Goal: Check status: Check status

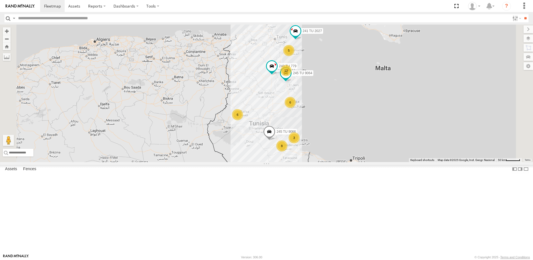
click at [291, 76] on div "13" at bounding box center [285, 70] width 11 height 11
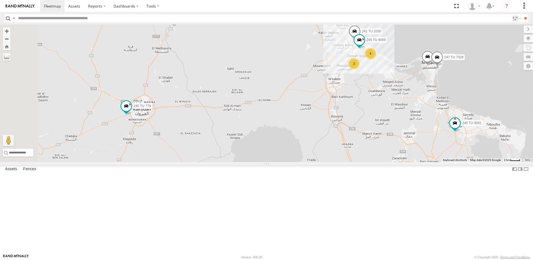
drag, startPoint x: 278, startPoint y: 176, endPoint x: 348, endPoint y: 142, distance: 78.0
click at [348, 142] on div "241 TU 2027 245 TU 9066 240 TU 779 245 TU 9064 241 TU 2030 234 TU 2630 247 TU 7…" at bounding box center [266, 93] width 533 height 137
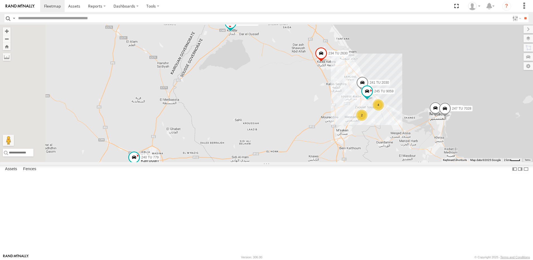
drag, startPoint x: 290, startPoint y: 106, endPoint x: 298, endPoint y: 162, distance: 56.5
click at [298, 162] on div "241 TU 2027 245 TU 9066 240 TU 779 245 TU 9064 241 TU 2030 234 TU 2630 247 TU 7…" at bounding box center [266, 93] width 533 height 137
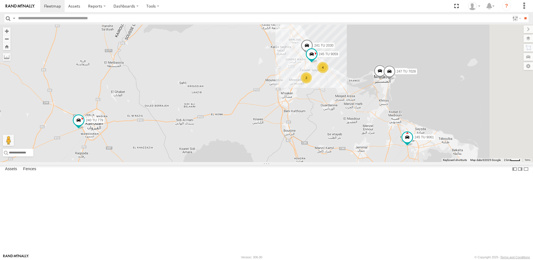
drag, startPoint x: 274, startPoint y: 165, endPoint x: 247, endPoint y: 143, distance: 34.9
click at [247, 143] on div "241 TU 2027 245 TU 9066 240 TU 779 245 TU 9064 241 TU 2030 234 TU 2630 247 TU 7…" at bounding box center [266, 93] width 533 height 137
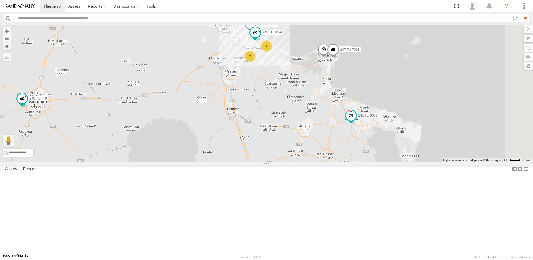
drag, startPoint x: 468, startPoint y: 185, endPoint x: 415, endPoint y: 164, distance: 57.4
click at [357, 124] on span at bounding box center [351, 116] width 12 height 15
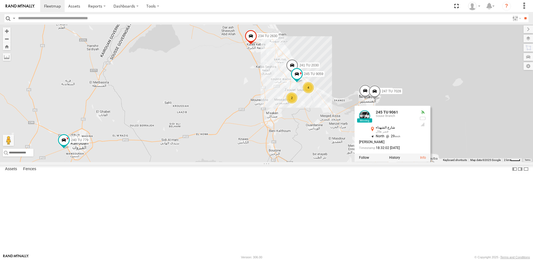
drag, startPoint x: 268, startPoint y: 123, endPoint x: 312, endPoint y: 166, distance: 61.7
click at [312, 162] on div "241 TU 2027 245 TU 9066 240 TU 779 245 TU 9064 241 TU 2030 234 TU 2630 247 TU 7…" at bounding box center [266, 93] width 533 height 137
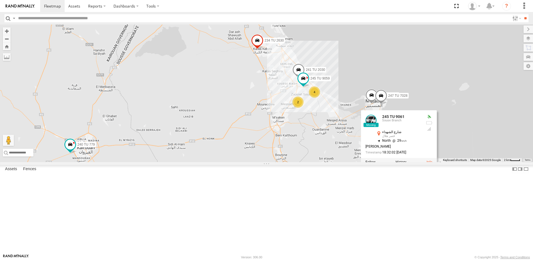
click at [286, 148] on div "241 TU 2027 245 TU 9066 240 TU 779 245 TU 9064 241 TU 2030 234 TU 2630 247 TU 7…" at bounding box center [266, 93] width 533 height 137
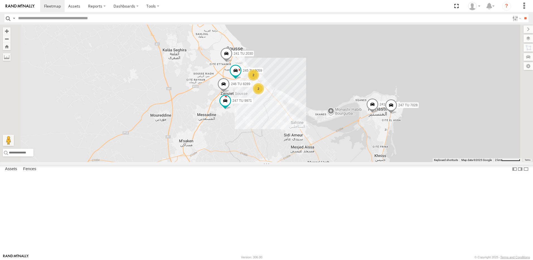
drag, startPoint x: 252, startPoint y: 114, endPoint x: 254, endPoint y: 117, distance: 3.6
click at [254, 117] on div "241 TU 2027 245 TU 9066 240 TU 779 245 TU 9064 241 TU 2030 234 TU 2630 247 TU 7…" at bounding box center [266, 93] width 533 height 137
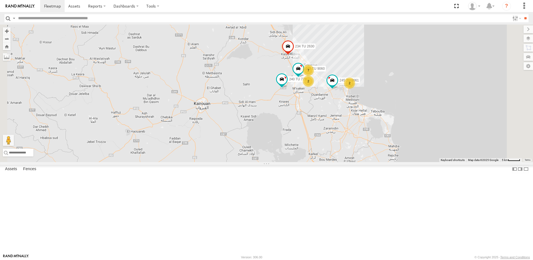
click at [314, 87] on div "2" at bounding box center [308, 80] width 11 height 11
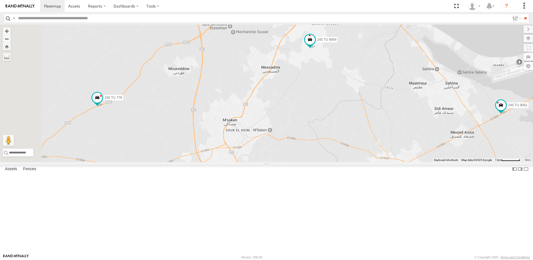
drag, startPoint x: 281, startPoint y: 137, endPoint x: 323, endPoint y: 92, distance: 61.3
click at [323, 92] on div "231 TU 3157 245 TU 9058 245 TU 9066 234 TU 2630 245 TU 9061 240 TU 779 241 TU 2…" at bounding box center [266, 93] width 533 height 137
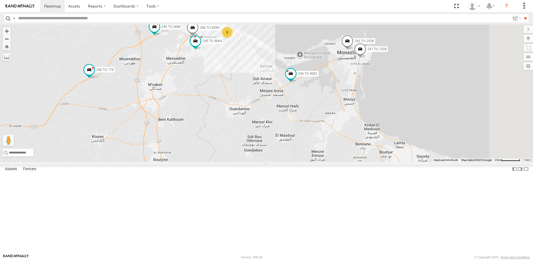
drag, startPoint x: 350, startPoint y: 140, endPoint x: 257, endPoint y: 143, distance: 92.8
click at [257, 143] on div "231 TU 3157 245 TU 9058 245 TU 9066 234 TU 2630 245 TU 9061 240 TU 779 241 TU 2…" at bounding box center [266, 93] width 533 height 137
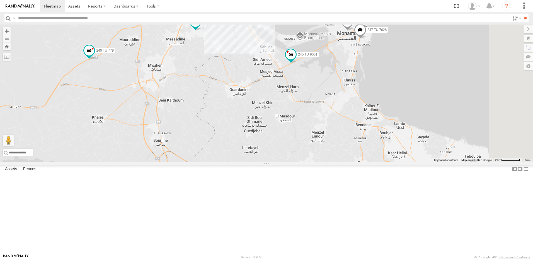
drag, startPoint x: 362, startPoint y: 182, endPoint x: 360, endPoint y: 160, distance: 21.8
click at [361, 162] on div "231 TU 3157 245 TU 9058 245 TU 9066 234 TU 2630 245 TU 9061 240 TU 779 241 TU 2…" at bounding box center [266, 93] width 533 height 137
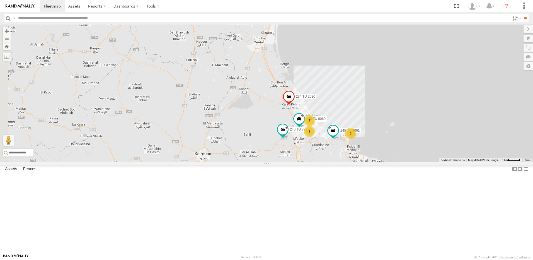
drag, startPoint x: 254, startPoint y: 161, endPoint x: 337, endPoint y: 158, distance: 83.6
click at [337, 158] on div "231 TU 3157 245 TU 9058 245 TU 9066 234 TU 2630 245 TU 9061 240 TU 779 241 TU 2…" at bounding box center [266, 93] width 533 height 137
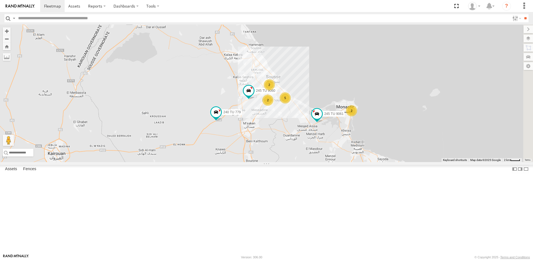
drag, startPoint x: 401, startPoint y: 165, endPoint x: 351, endPoint y: 186, distance: 54.1
click at [351, 162] on div "231 TU 3157 245 TU 9058 245 TU 9066 2 2 245 TU 9061 5 245 TU 9060 240 TU 779 2" at bounding box center [266, 93] width 533 height 137
